Goal: Information Seeking & Learning: Learn about a topic

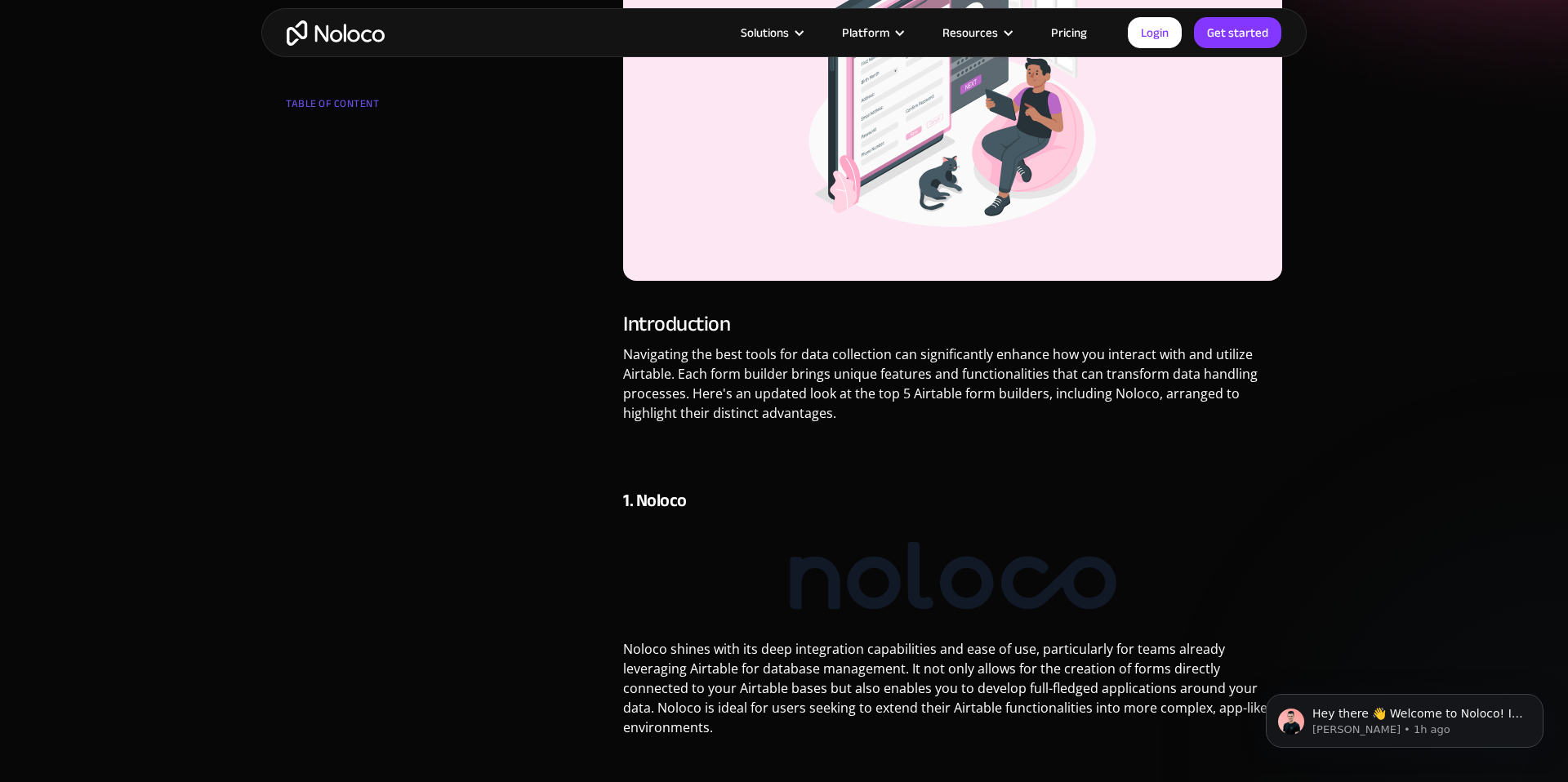
scroll to position [442, 0]
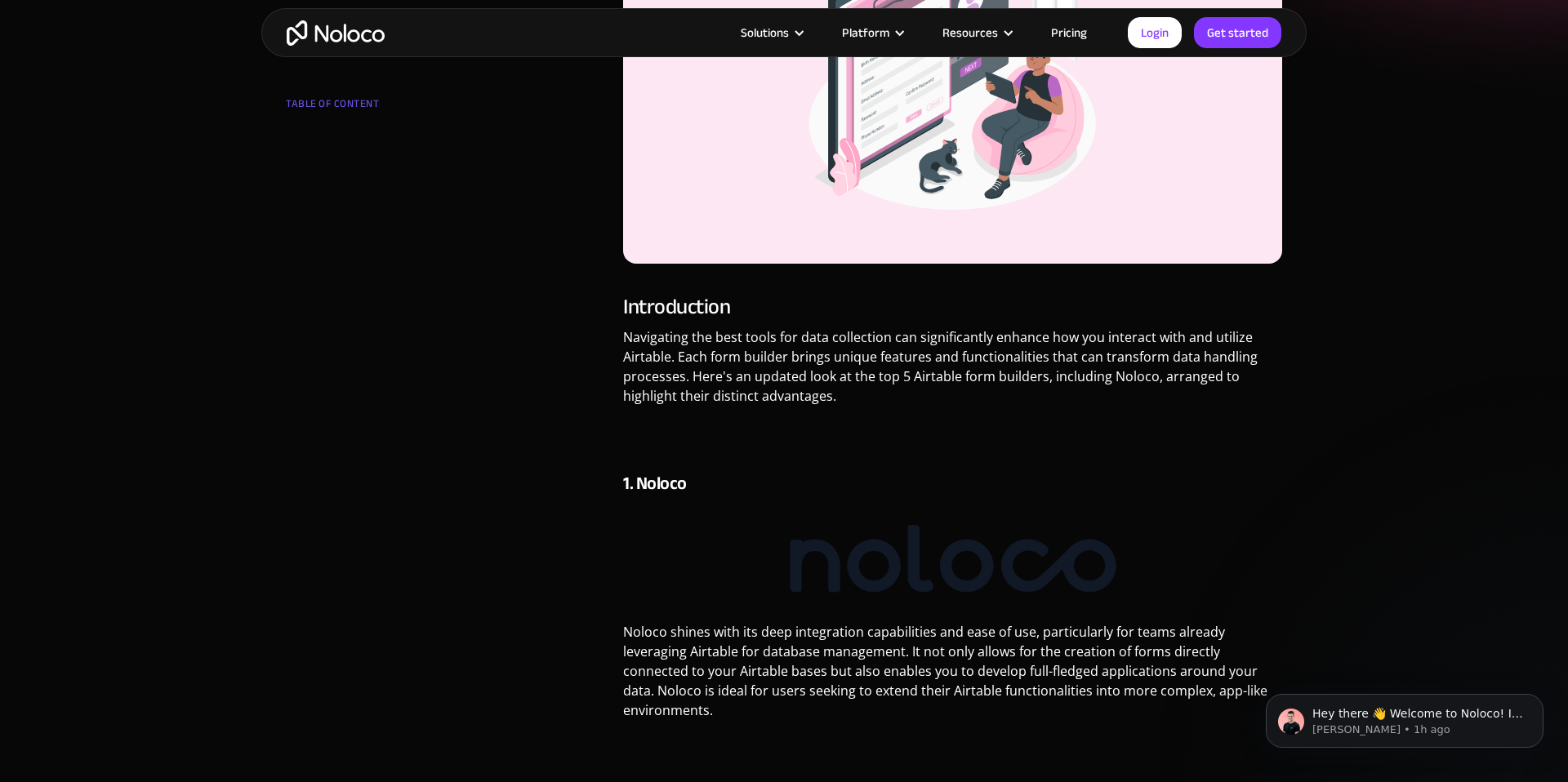
click at [666, 483] on h4 "1. Noloco" at bounding box center [952, 484] width 659 height 24
copy h4 "Noloco"
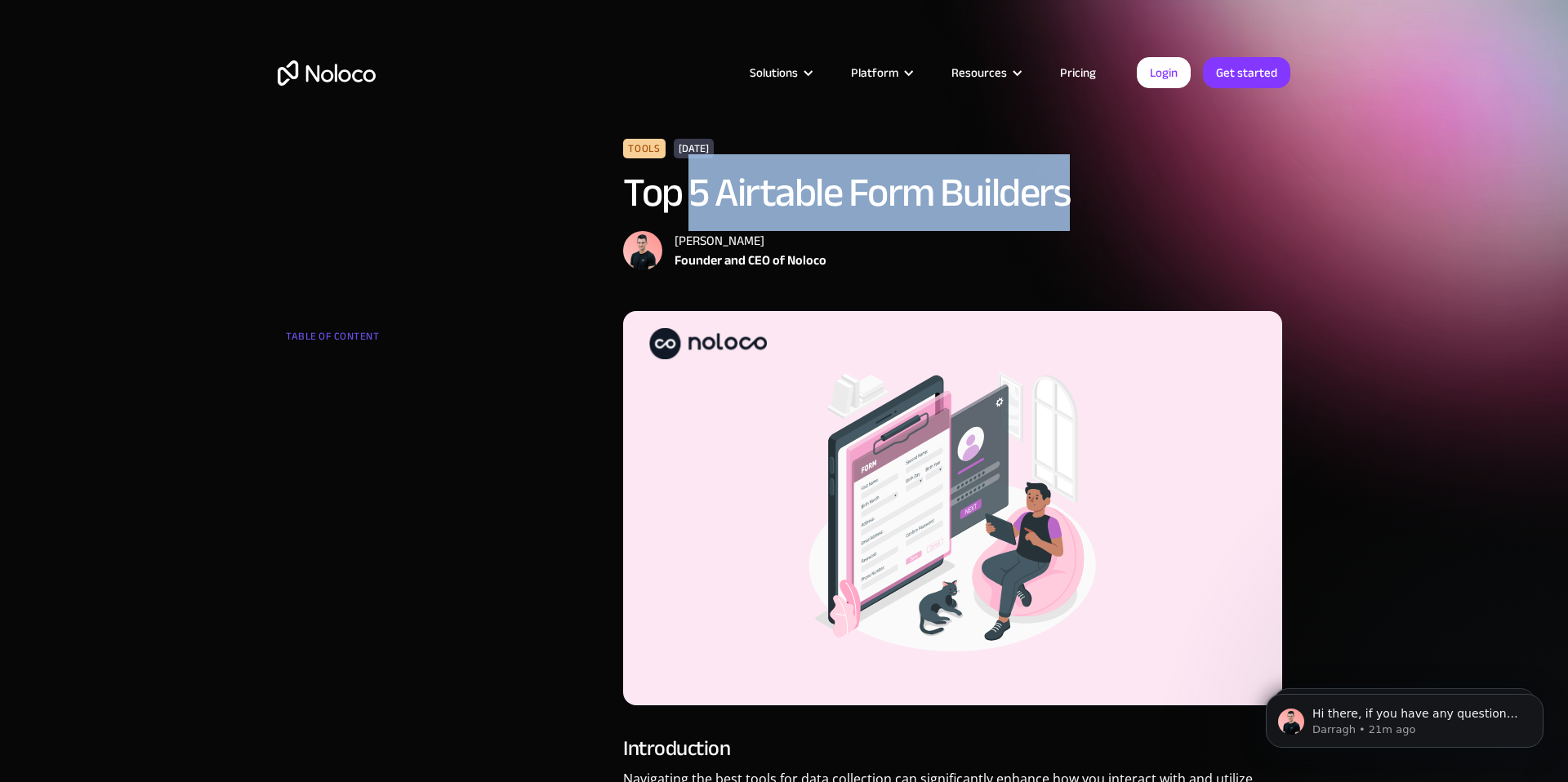
drag, startPoint x: 688, startPoint y: 189, endPoint x: 1067, endPoint y: 175, distance: 379.3
click at [1067, 175] on h1 "Top 5 Airtable Form Builders" at bounding box center [952, 192] width 659 height 44
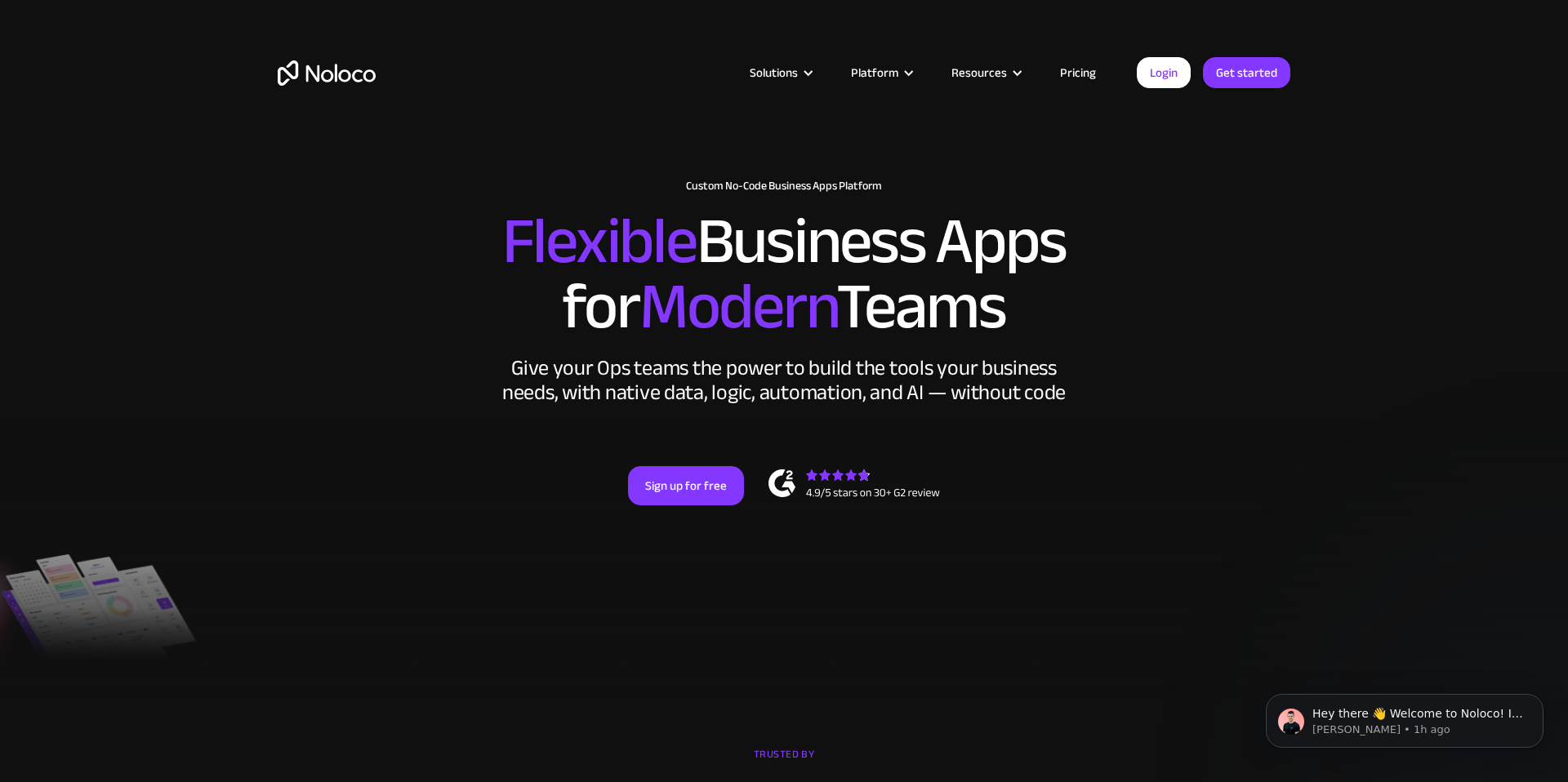
click at [1082, 62] on link "Pricing" at bounding box center [1078, 73] width 77 height 21
